Goal: Task Accomplishment & Management: Use online tool/utility

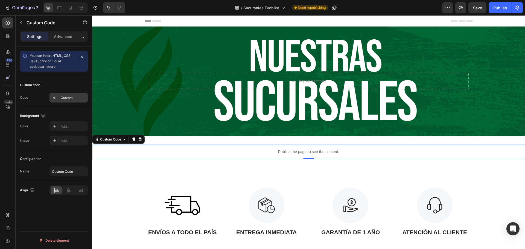
click at [73, 98] on div "Custom" at bounding box center [74, 97] width 26 height 5
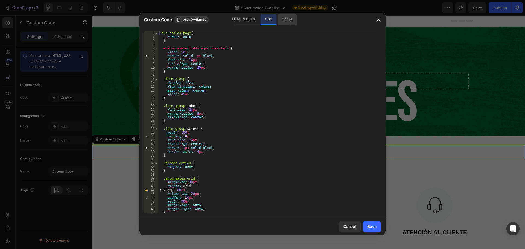
click at [287, 21] on div "Script" at bounding box center [287, 19] width 19 height 11
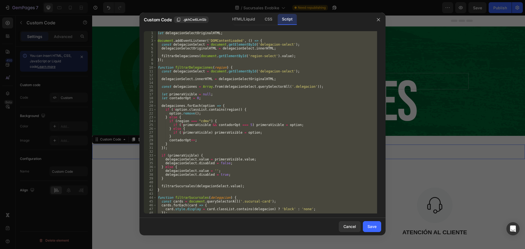
click at [231, 143] on div "let delegacionSelectOriginalHTML ; document . addEventListener ( 'DOMContentLoa…" at bounding box center [266, 122] width 221 height 182
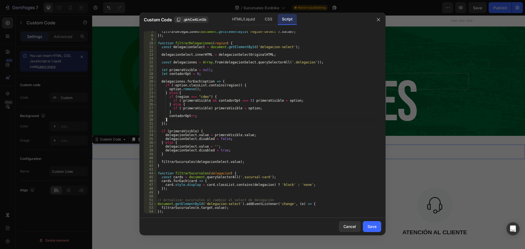
scroll to position [24, 0]
drag, startPoint x: 282, startPoint y: 185, endPoint x: 276, endPoint y: 192, distance: 9.3
click at [273, 187] on div "filtrarDelegaciones ( document . getElementById ( 'region-select' ) . value ) ;…" at bounding box center [266, 125] width 221 height 190
click at [281, 185] on div "filtrarDelegaciones ( document . getElementById ( 'region-select' ) . value ) ;…" at bounding box center [266, 122] width 221 height 182
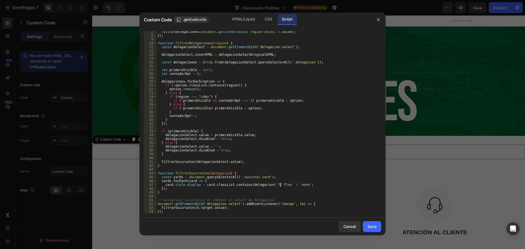
click at [288, 179] on div "filtrarDelegaciones ( document . getElementById ( 'region-select' ) . value ) ;…" at bounding box center [266, 125] width 221 height 190
click at [260, 21] on div "HTML/Liquid" at bounding box center [268, 19] width 16 height 11
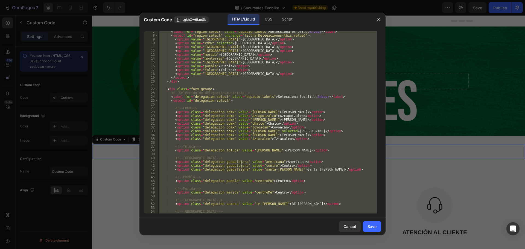
type textarea "</symbol> </svg>"
click at [232, 185] on div "< label for = "region-select" class = "espacio-labels" > Selecciona el estado &…" at bounding box center [267, 122] width 219 height 182
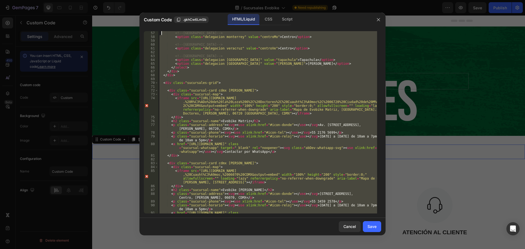
scroll to position [0, 0]
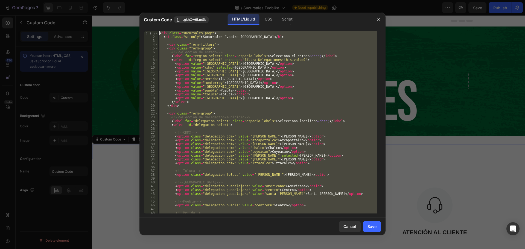
drag, startPoint x: 176, startPoint y: 212, endPoint x: 161, endPoint y: -17, distance: 229.4
click at [161, 0] on html "7 Version history / Sucursales Evobike Need republishing Preview Save Publish 4…" at bounding box center [262, 0] width 525 height 0
type textarea "<div class="sucursales-page"> <h1 class="sr-only">Sucursales Evobike [GEOGRAPHI…"
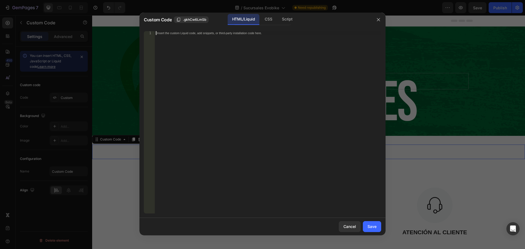
paste textarea "</svg>"
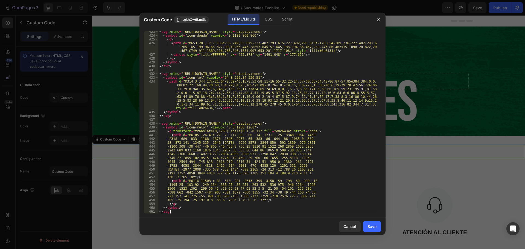
scroll to position [2547, 0]
click at [278, 17] on div "CSS" at bounding box center [287, 19] width 19 height 11
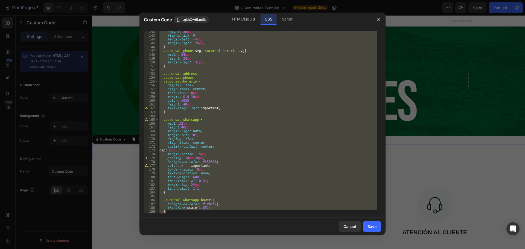
click at [227, 100] on div "height : 30 px ; flex-shrink : 0 ; margin-left : -4 px ; margin-right : 26 px ;…" at bounding box center [267, 122] width 219 height 182
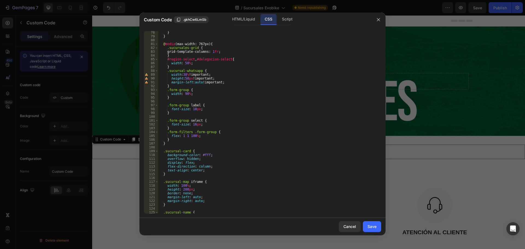
scroll to position [312, 0]
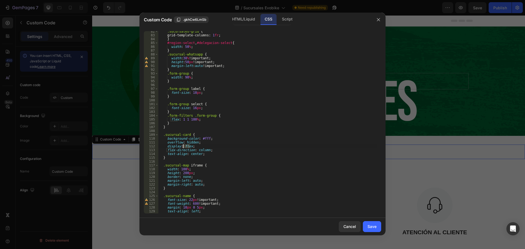
drag, startPoint x: 190, startPoint y: 145, endPoint x: 182, endPoint y: 147, distance: 7.7
click at [182, 147] on div ".sucursales-grid { grid-template-columns : 1 fr ; } #region-select , #delegacio…" at bounding box center [267, 125] width 219 height 190
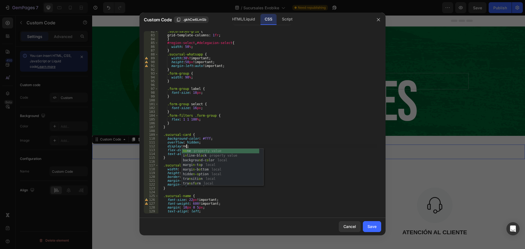
scroll to position [0, 2]
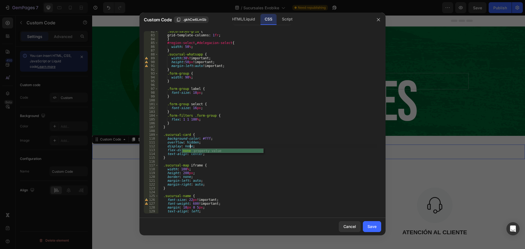
click at [242, 137] on div ".sucursales-grid { grid-template-columns : 1 fr ; } #region-select , #delegacio…" at bounding box center [267, 125] width 219 height 190
type textarea "background-color: #fff;"
click at [366, 226] on button "Save" at bounding box center [372, 226] width 18 height 11
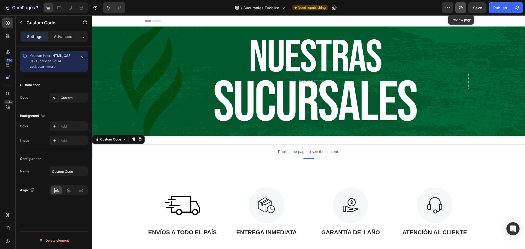
click at [461, 8] on icon "button" at bounding box center [460, 7] width 5 height 5
click at [499, 10] on div "Publish" at bounding box center [500, 8] width 14 height 6
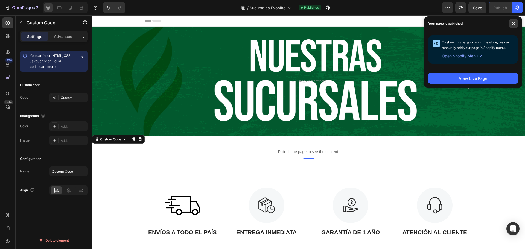
click at [512, 25] on span at bounding box center [513, 23] width 9 height 9
